Goal: Information Seeking & Learning: Find specific fact

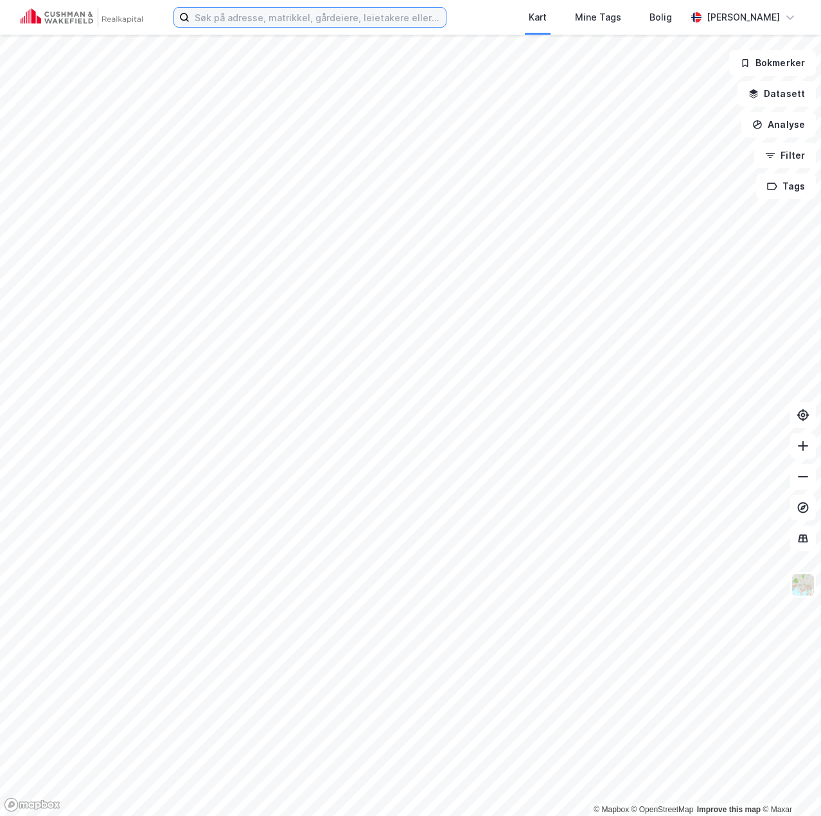
click at [294, 18] on input at bounding box center [317, 17] width 256 height 19
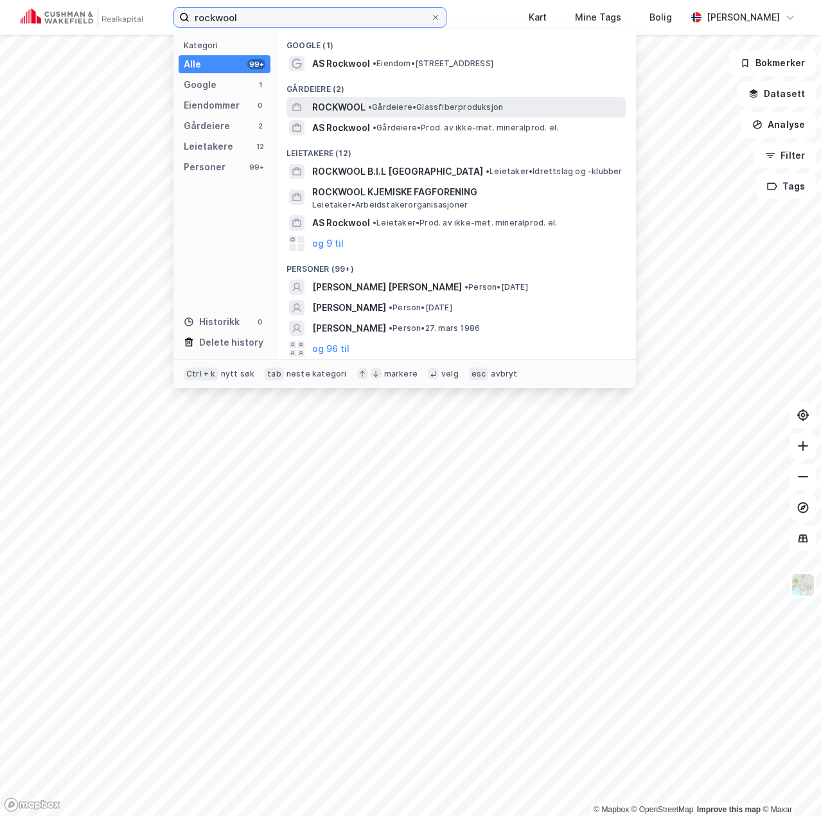
type input "rockwool"
click at [368, 108] on span "•" at bounding box center [370, 107] width 4 height 10
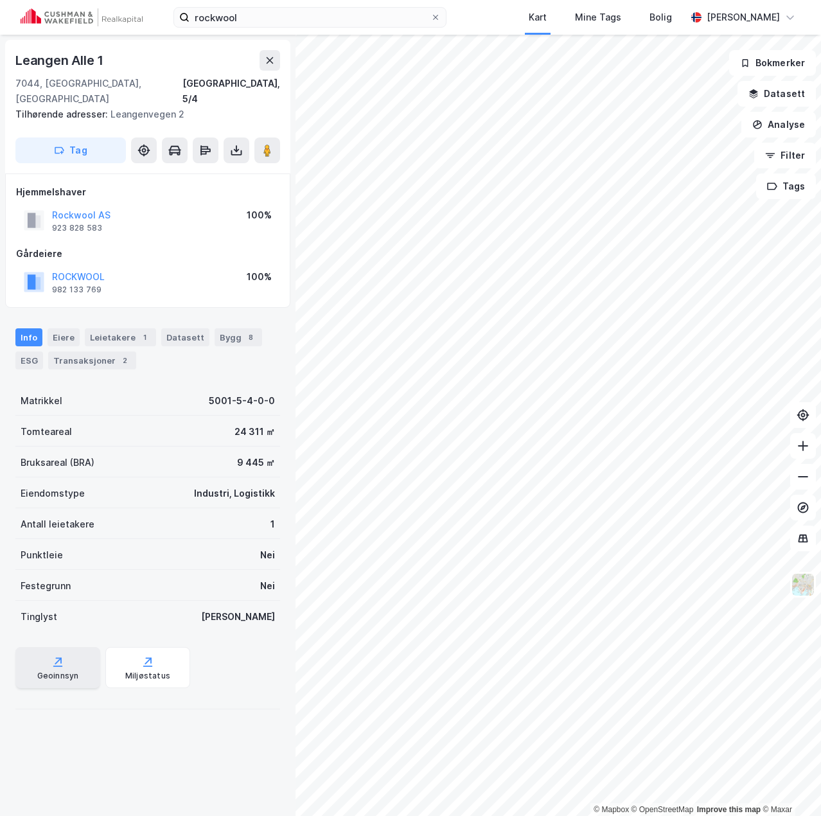
click at [62, 671] on div "Geoinnsyn" at bounding box center [58, 676] width 42 height 10
